Goal: Find specific page/section: Find specific page/section

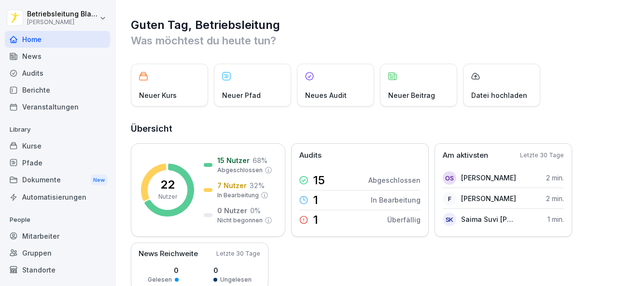
click at [50, 145] on div "Kurse" at bounding box center [57, 146] width 105 height 17
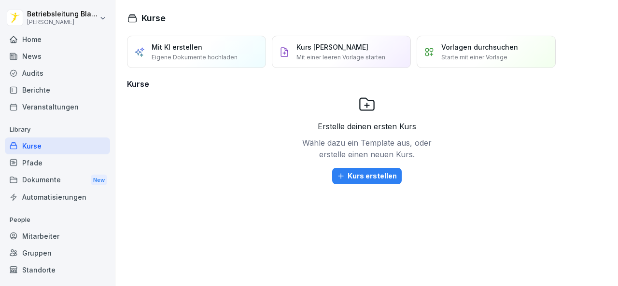
click at [67, 236] on div "Mitarbeiter" at bounding box center [57, 236] width 105 height 17
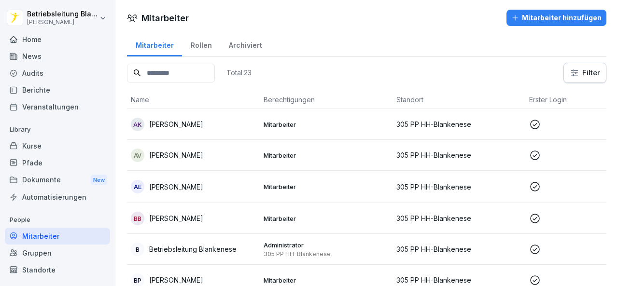
click at [45, 53] on div "News" at bounding box center [57, 56] width 105 height 17
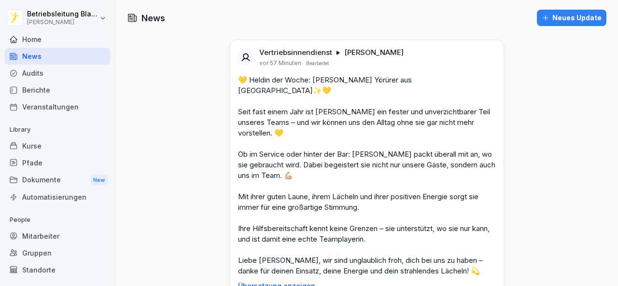
click at [42, 72] on div "Audits" at bounding box center [57, 73] width 105 height 17
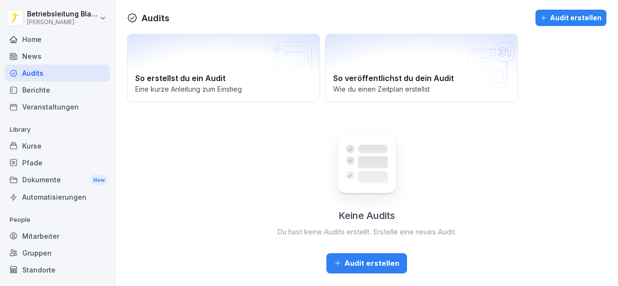
click at [43, 91] on div "Berichte" at bounding box center [57, 90] width 105 height 17
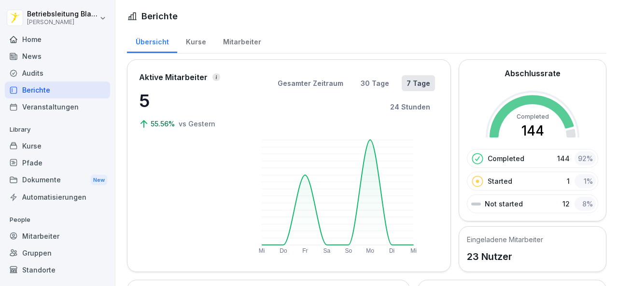
click at [193, 53] on div "Kurse" at bounding box center [195, 40] width 37 height 25
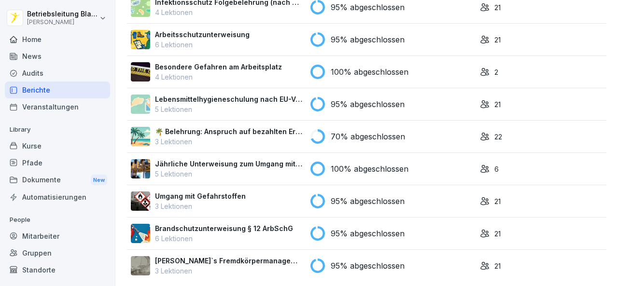
scroll to position [145, 0]
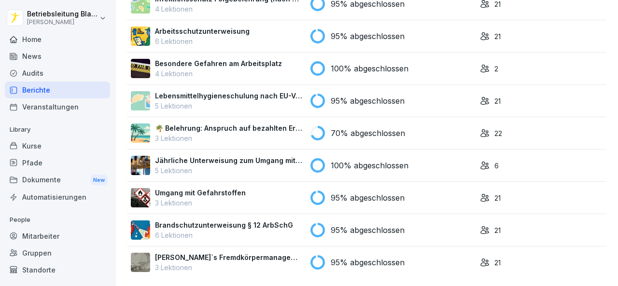
click at [483, 259] on icon at bounding box center [485, 262] width 8 height 7
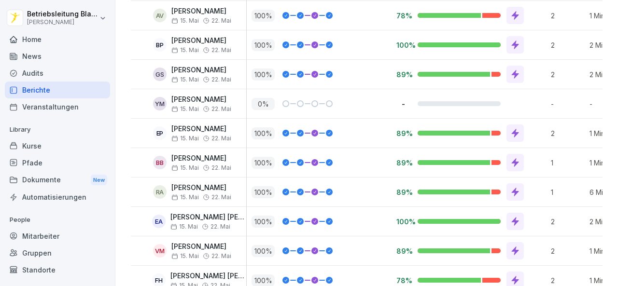
scroll to position [537, 0]
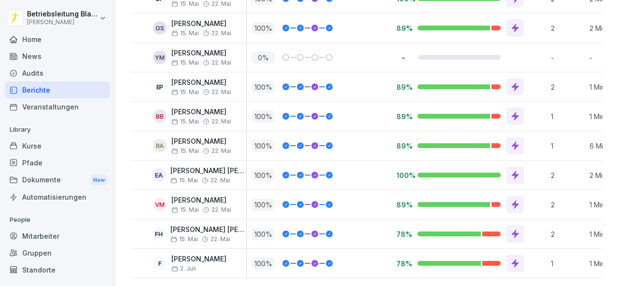
click at [58, 93] on div "Berichte" at bounding box center [57, 90] width 105 height 17
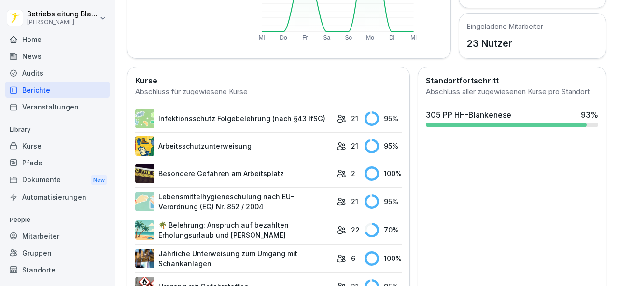
scroll to position [223, 0]
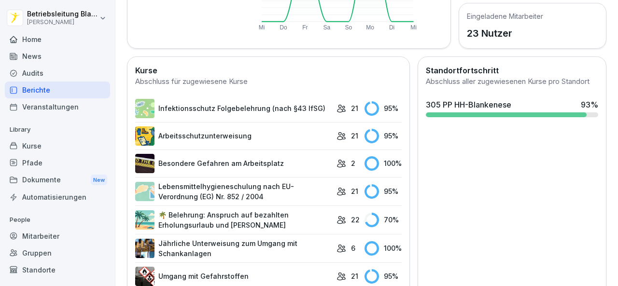
click at [251, 211] on link "🌴 Belehrung: Anspruch auf bezahlten Erholungsurlaub und [PERSON_NAME]" at bounding box center [233, 220] width 196 height 20
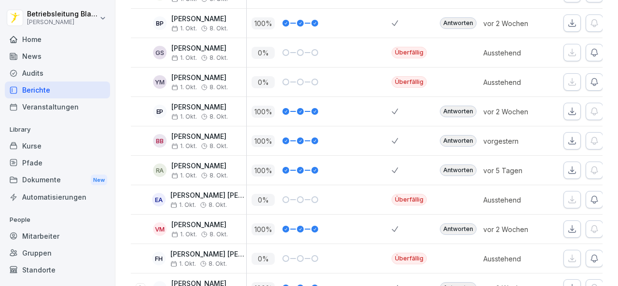
scroll to position [551, 0]
